Goal: Information Seeking & Learning: Learn about a topic

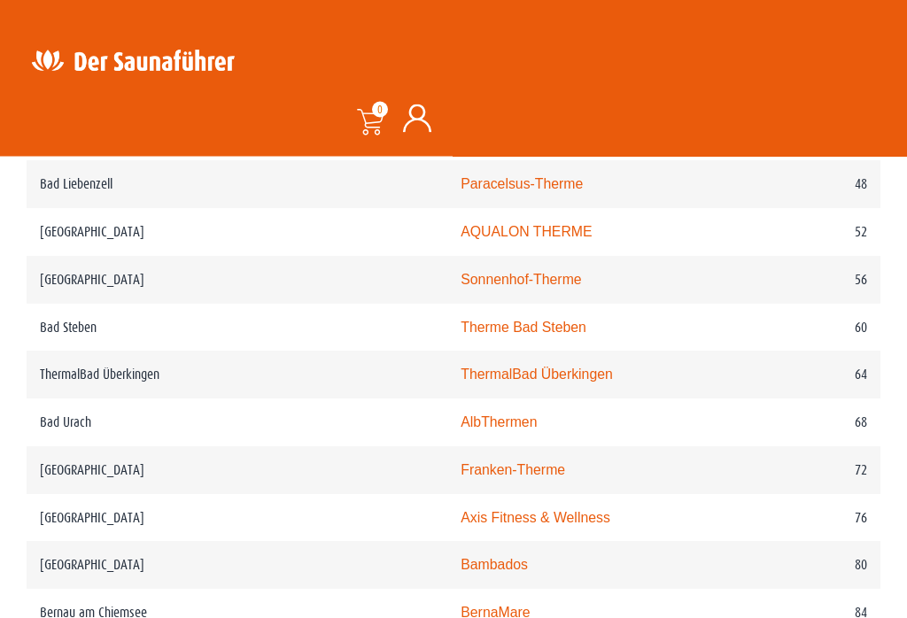
scroll to position [1290, 0]
click at [461, 430] on link "AlbThermen" at bounding box center [499, 421] width 76 height 15
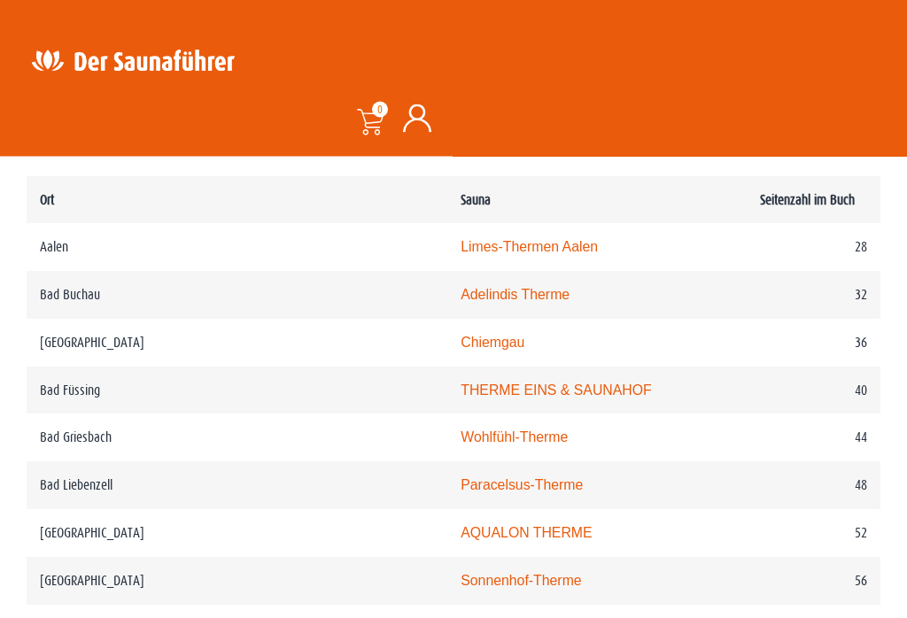
scroll to position [989, 0]
click at [461, 254] on link "Limes-Thermen Aalen" at bounding box center [529, 246] width 137 height 15
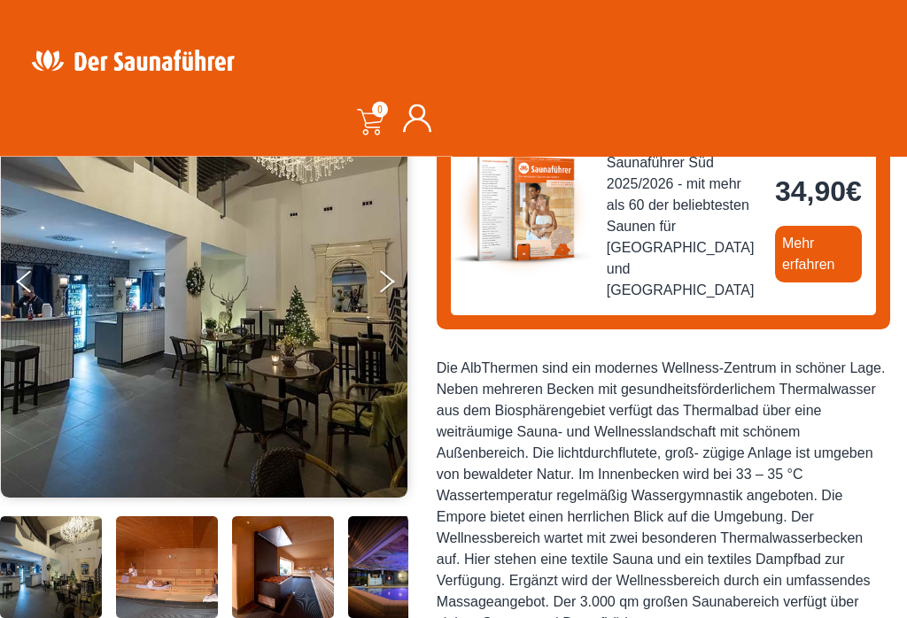
scroll to position [231, 0]
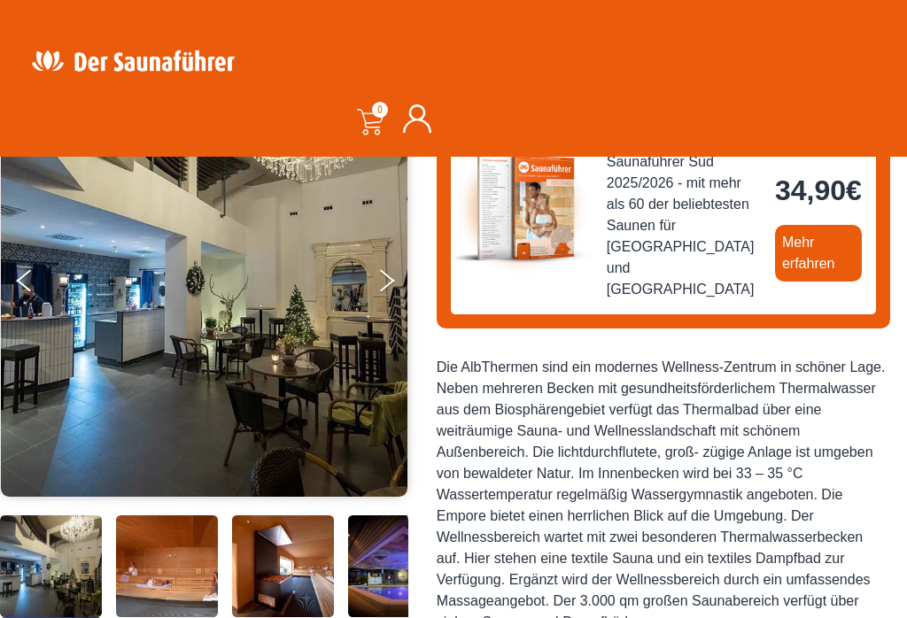
click at [389, 288] on button "Next" at bounding box center [398, 284] width 44 height 44
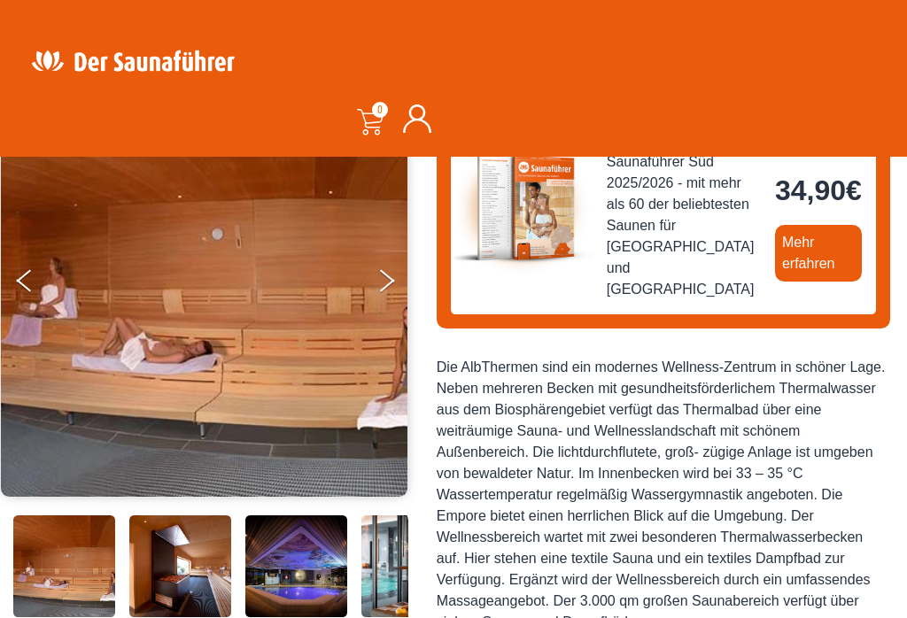
click at [393, 286] on button "Next" at bounding box center [398, 284] width 44 height 44
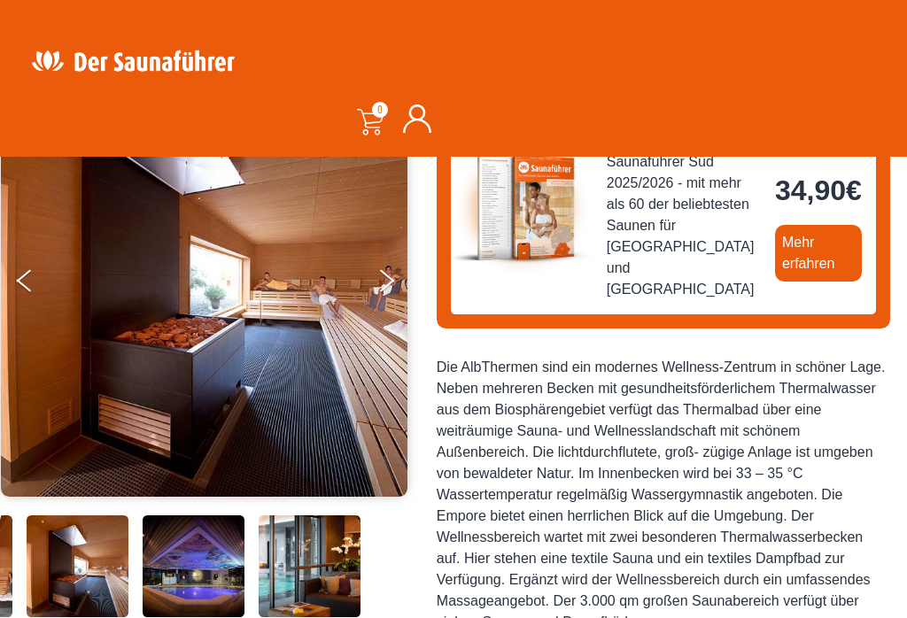
click at [389, 286] on button "Next" at bounding box center [398, 284] width 44 height 44
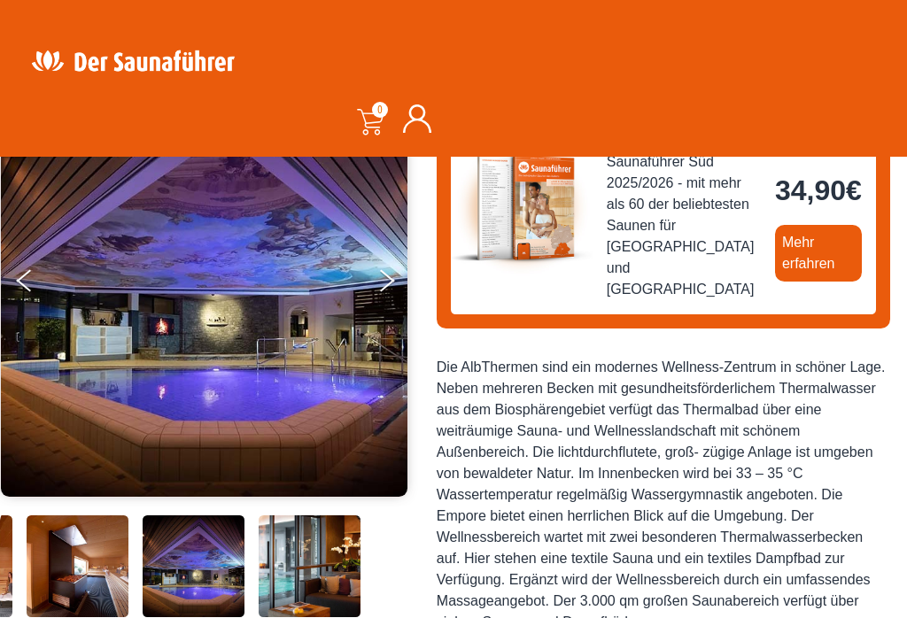
click at [391, 285] on button "Next" at bounding box center [398, 284] width 44 height 44
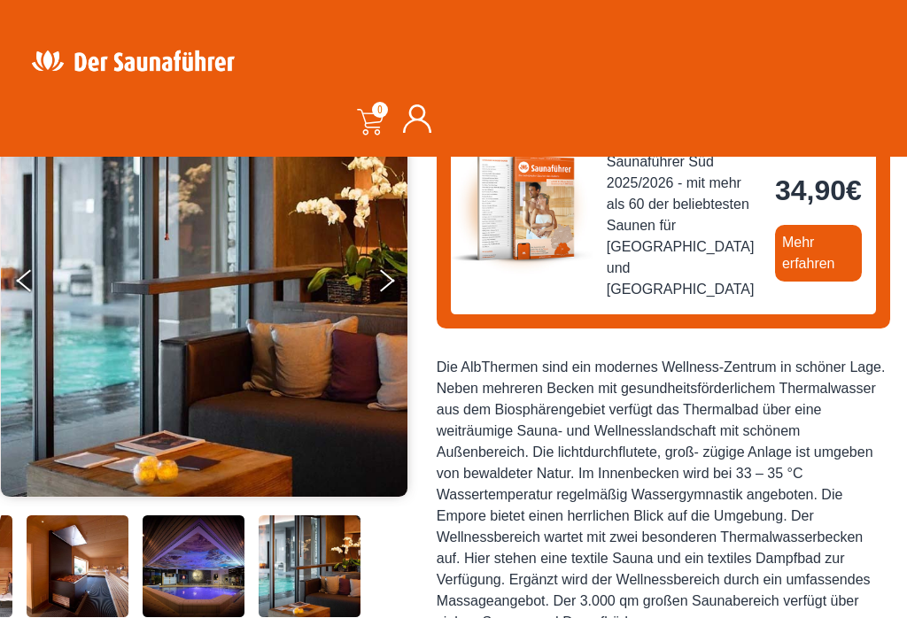
click at [393, 283] on button "Next" at bounding box center [398, 284] width 44 height 44
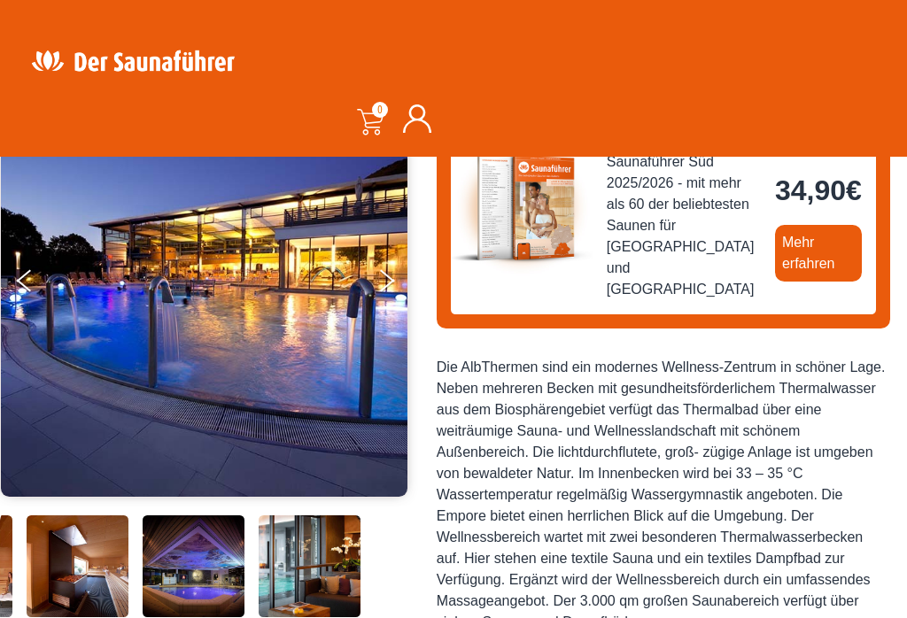
click at [390, 288] on button "Next" at bounding box center [398, 284] width 44 height 44
click at [396, 269] on button "Next" at bounding box center [398, 284] width 44 height 44
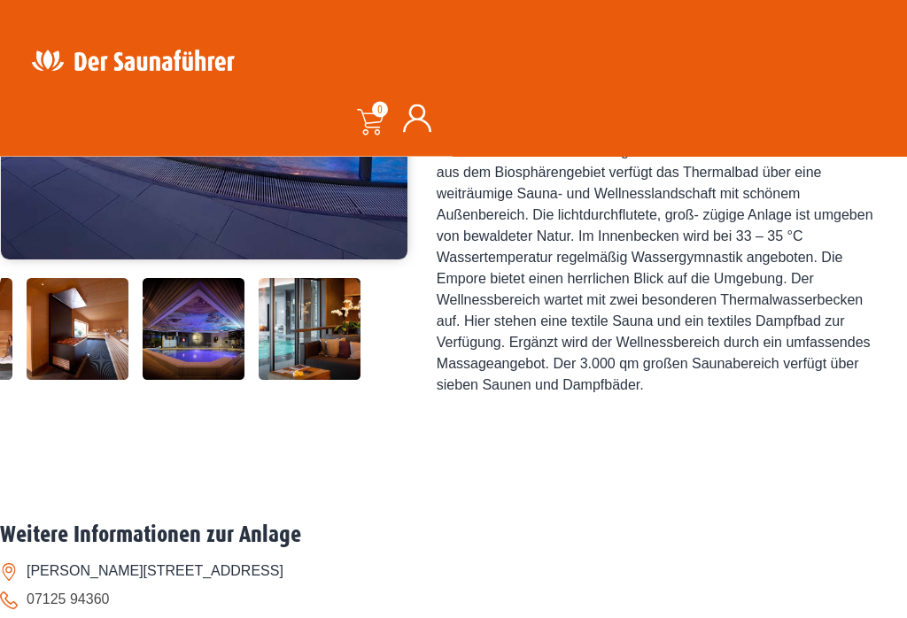
scroll to position [468, 0]
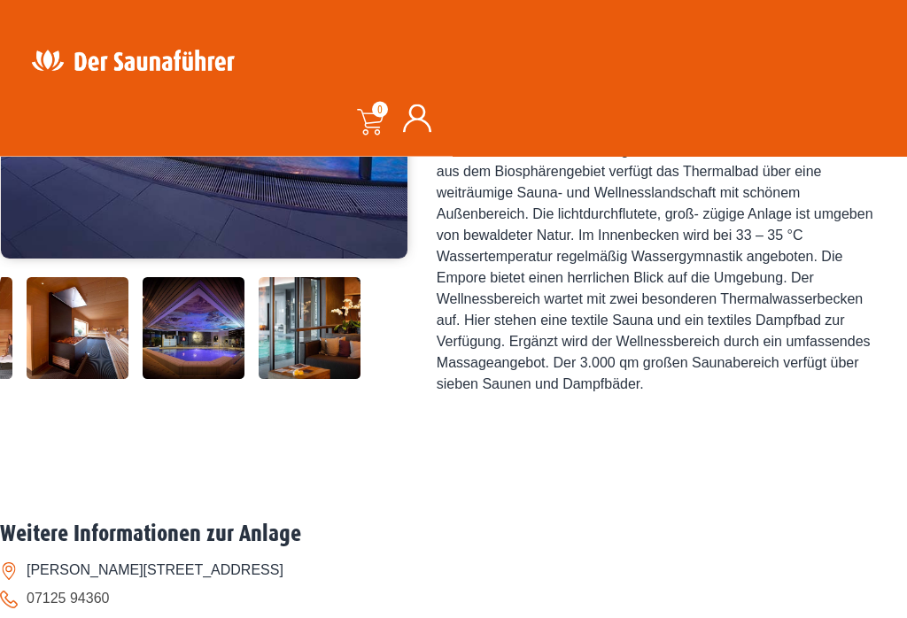
click at [89, 380] on img at bounding box center [78, 329] width 102 height 102
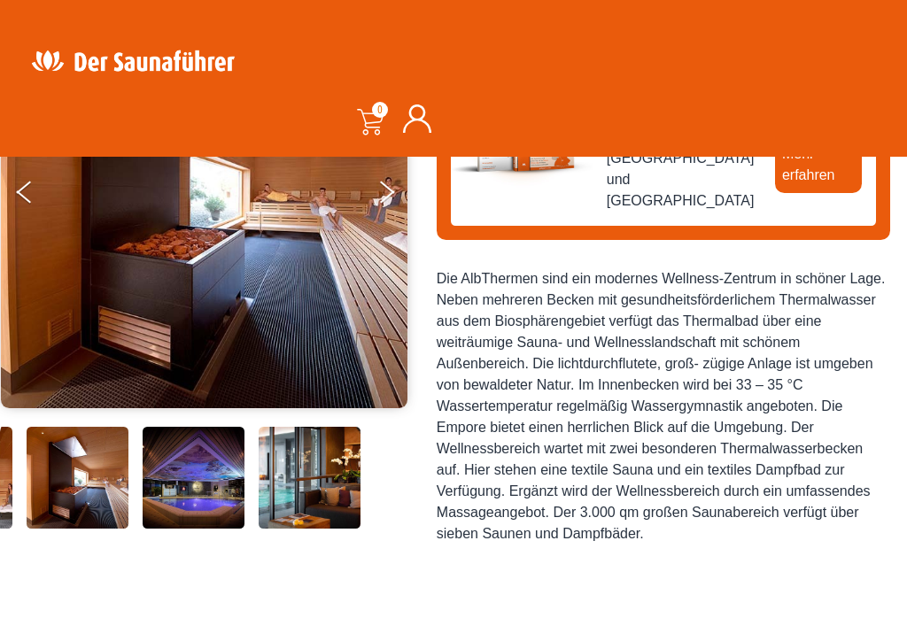
scroll to position [319, 0]
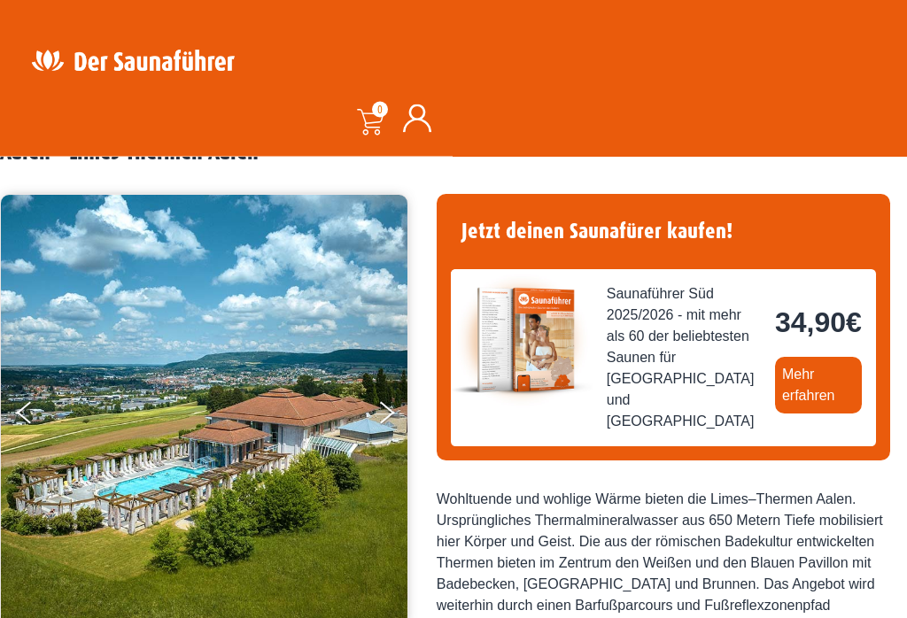
scroll to position [99, 0]
click at [391, 407] on button "Next" at bounding box center [398, 416] width 44 height 44
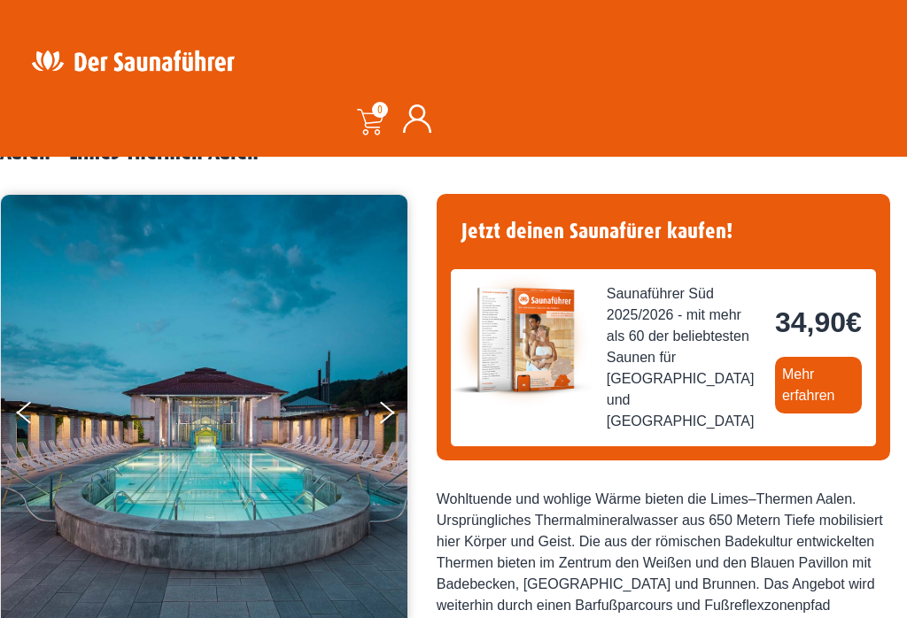
click at [388, 414] on icon "Next" at bounding box center [387, 417] width 15 height 12
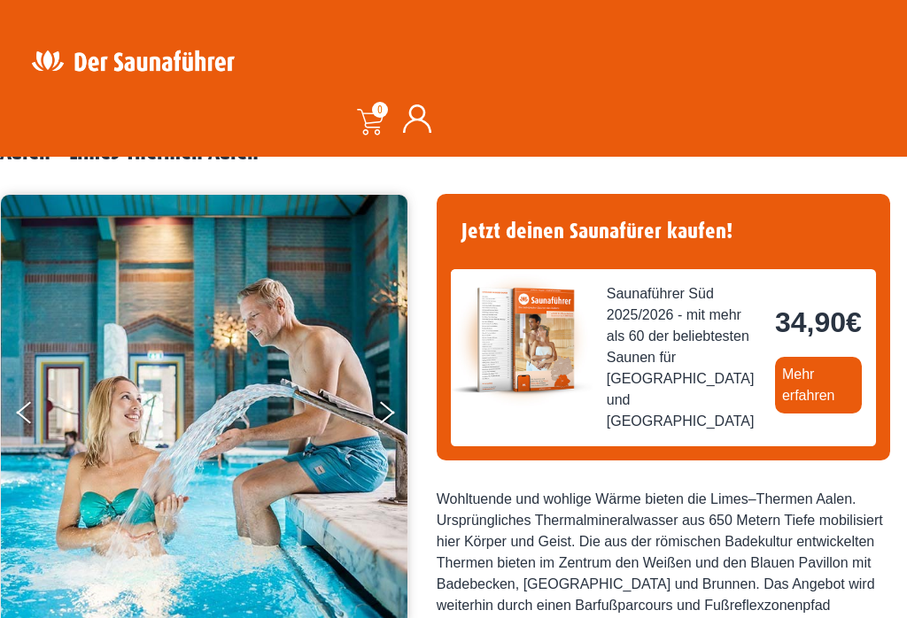
click at [383, 406] on icon "Next" at bounding box center [387, 407] width 15 height 12
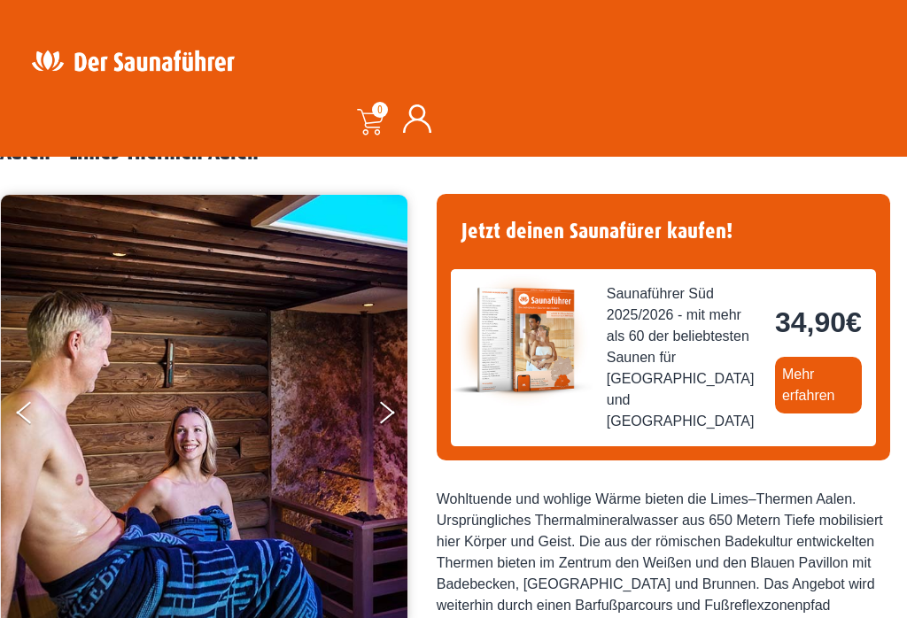
click at [388, 406] on button "Next" at bounding box center [398, 416] width 44 height 44
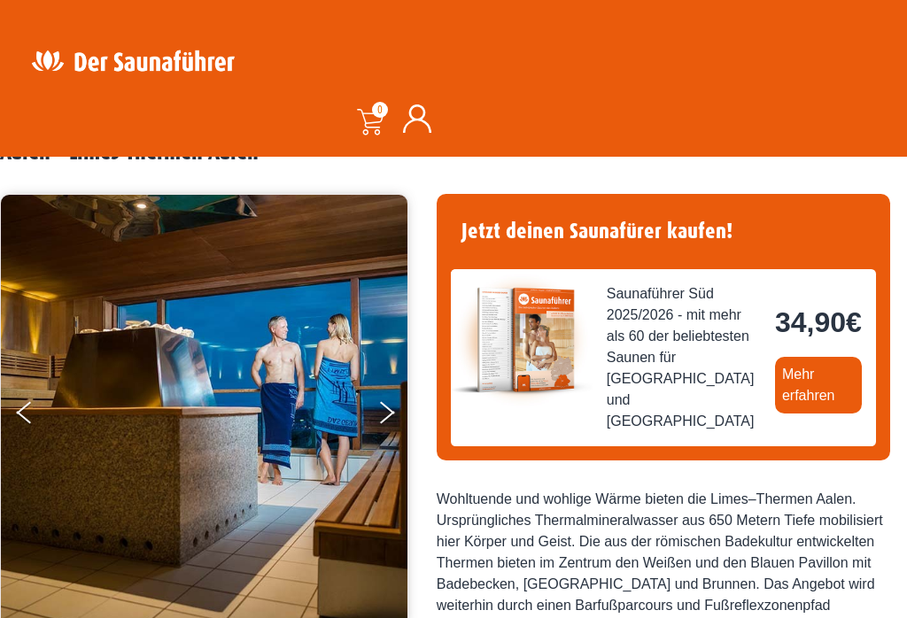
click at [383, 406] on icon "Next" at bounding box center [387, 407] width 15 height 12
click at [388, 409] on icon "Next" at bounding box center [387, 407] width 15 height 12
click at [405, 406] on button "Next" at bounding box center [398, 416] width 44 height 44
click at [395, 402] on button "Next" at bounding box center [398, 416] width 44 height 44
click at [399, 407] on button "Next" at bounding box center [398, 416] width 44 height 44
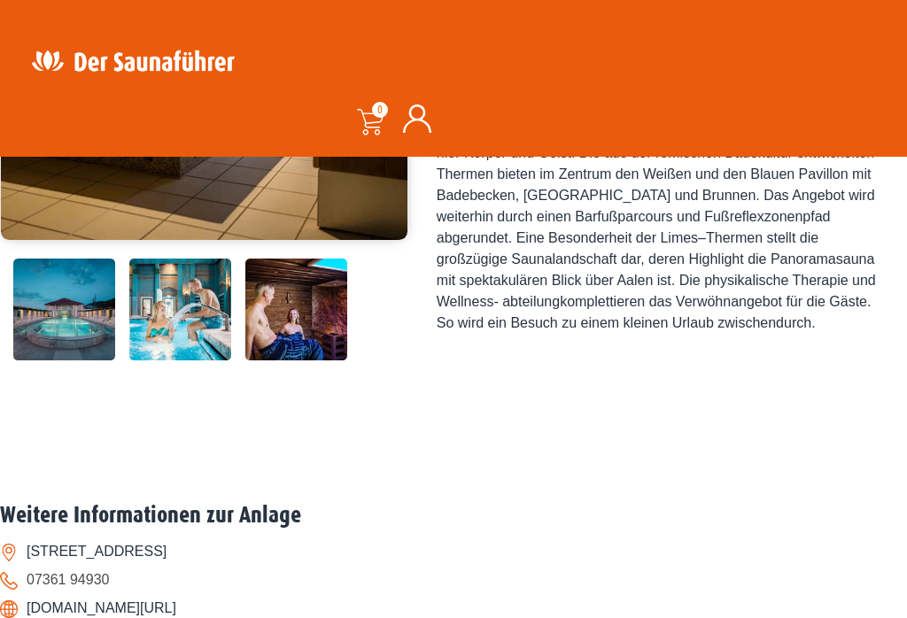
scroll to position [487, 0]
